Goal: Task Accomplishment & Management: Manage account settings

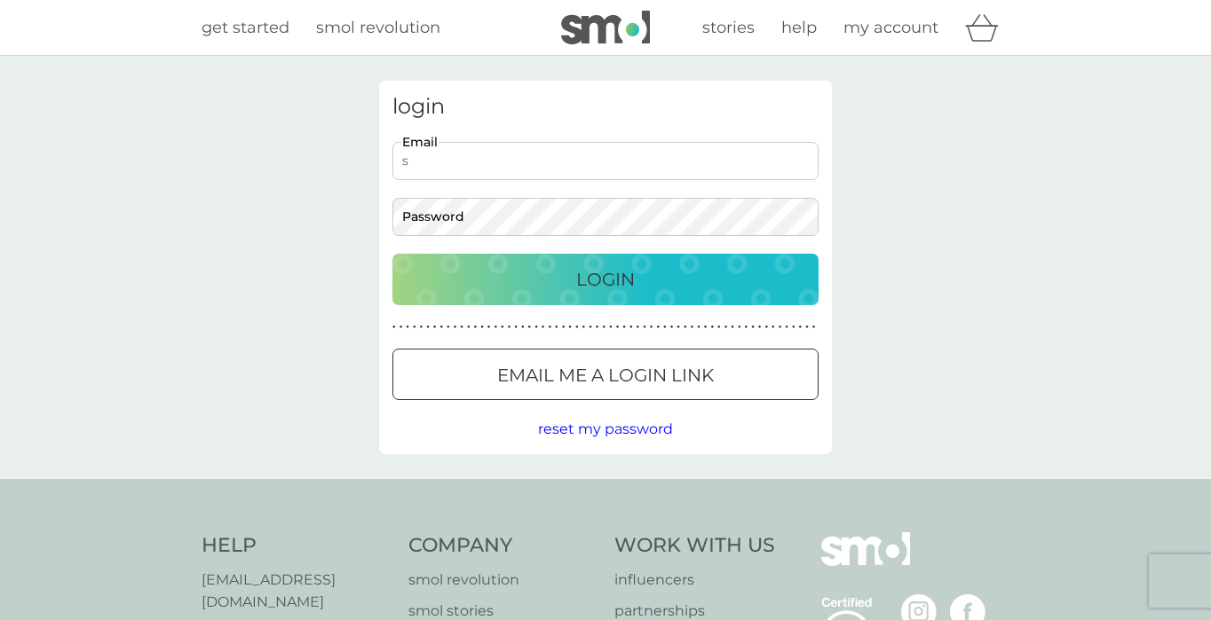
click at [792, 162] on input "s" at bounding box center [605, 161] width 426 height 38
type input "sophia2902@hotmail.co.uk"
click at [560, 302] on button "Login" at bounding box center [605, 279] width 426 height 51
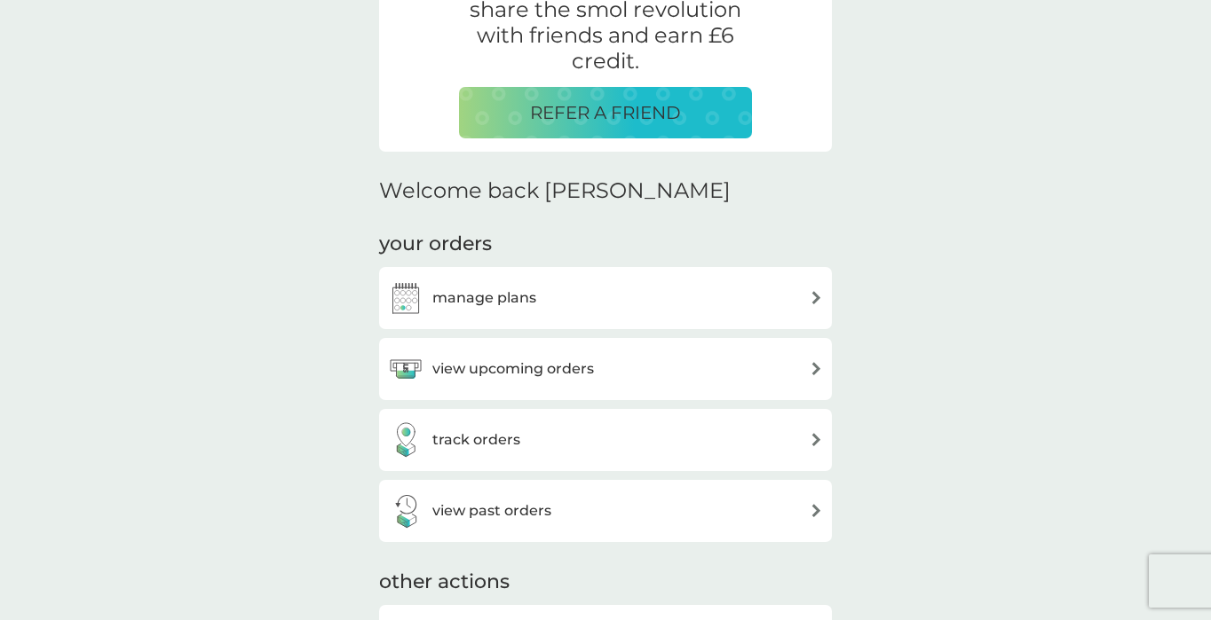
scroll to position [369, 0]
click at [517, 300] on h3 "manage plans" at bounding box center [484, 298] width 104 height 23
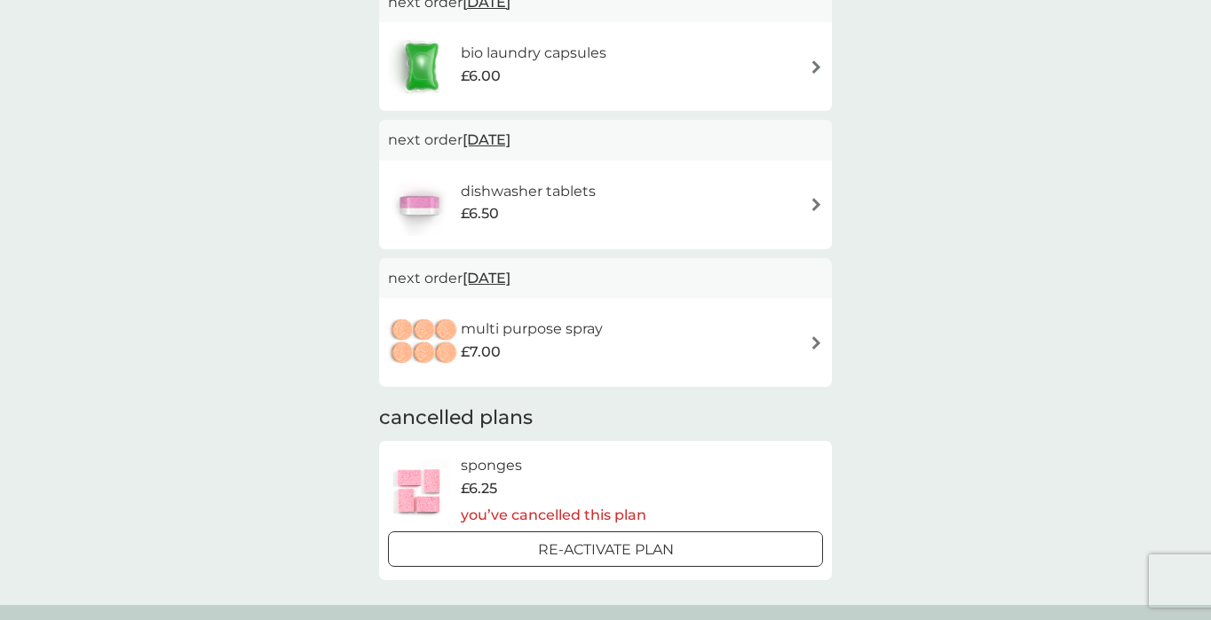
scroll to position [188, 0]
click at [604, 347] on div "multi purpose spray £7.00" at bounding box center [541, 342] width 160 height 50
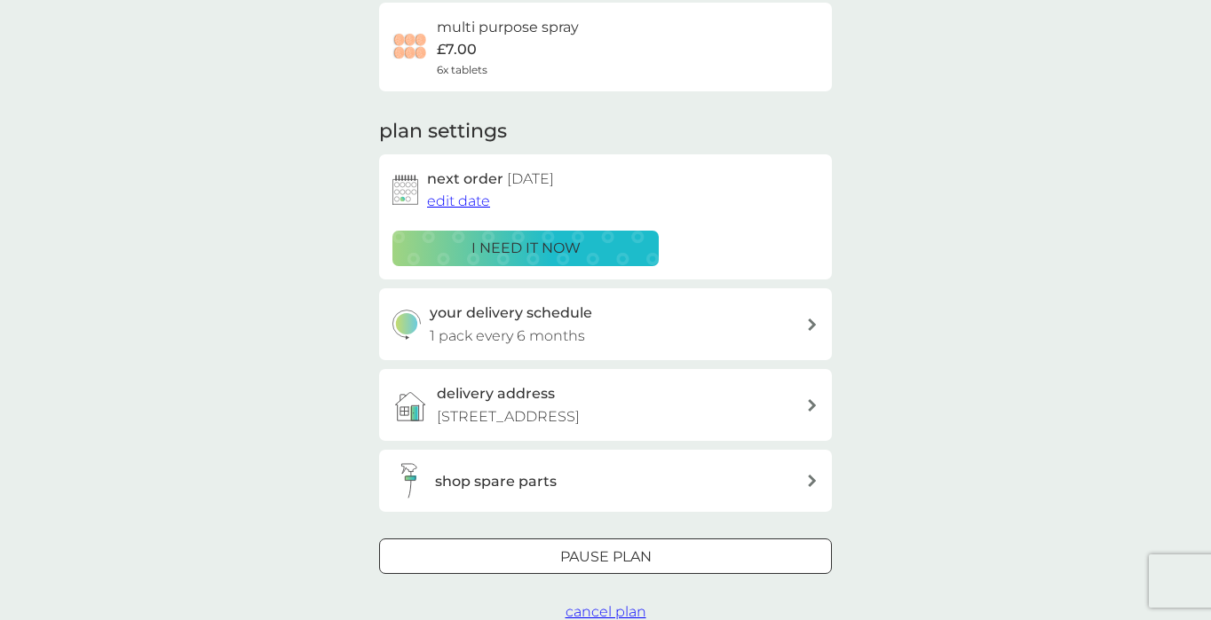
scroll to position [151, 0]
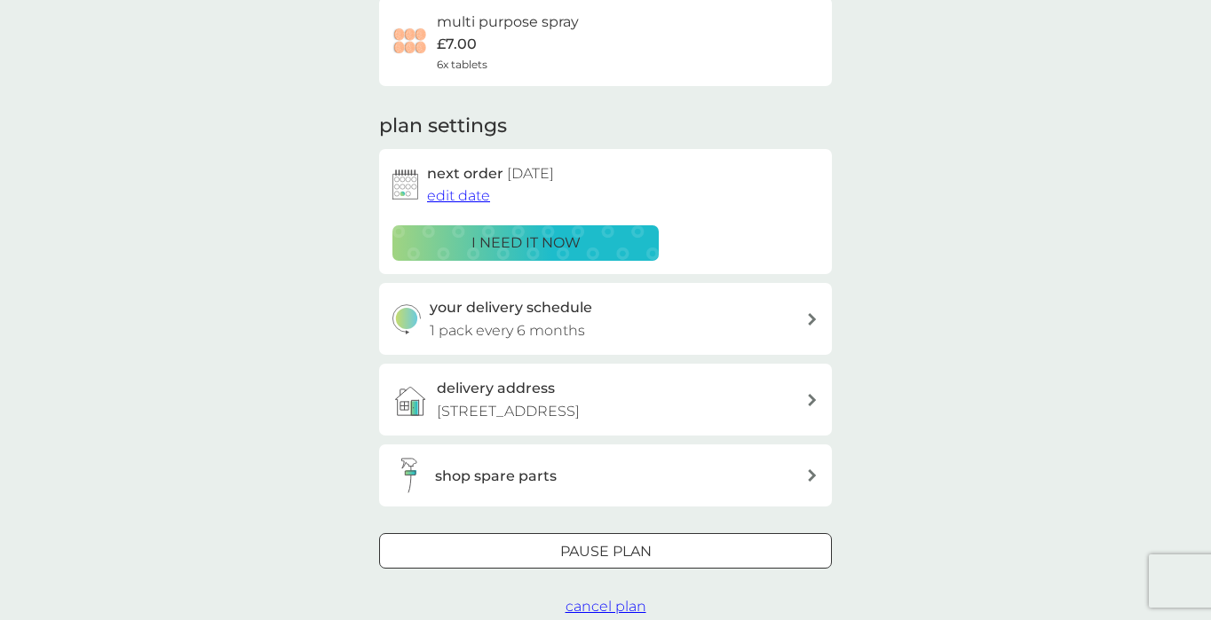
click at [591, 600] on span "cancel plan" at bounding box center [605, 606] width 81 height 17
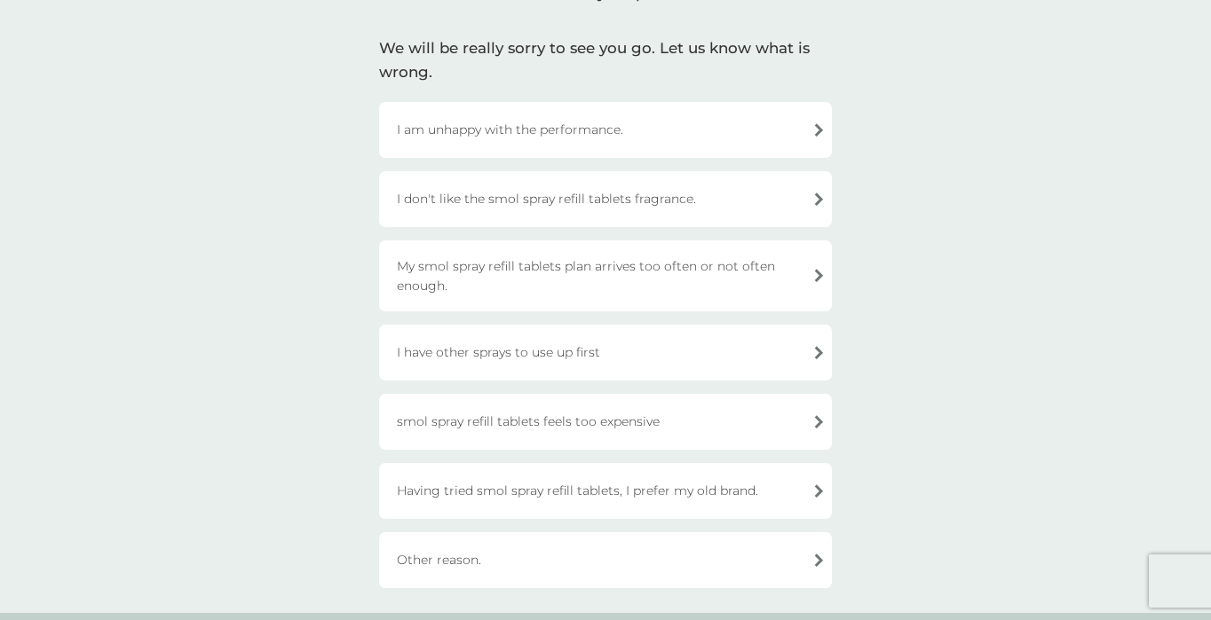
scroll to position [112, 0]
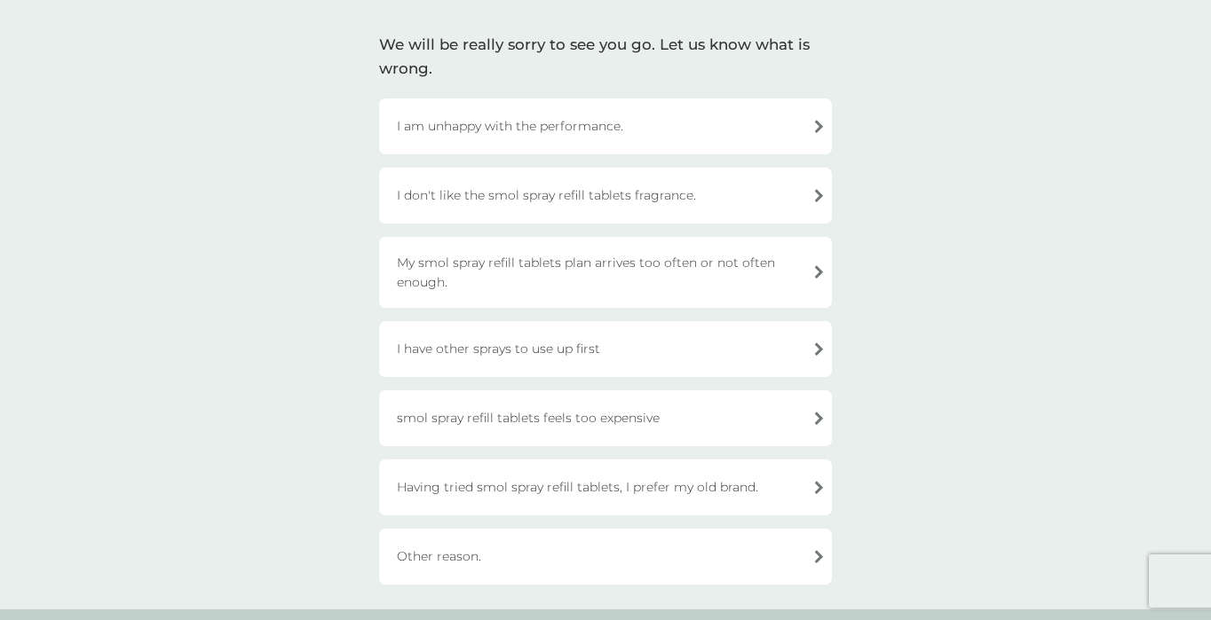
click at [556, 351] on div "I have other sprays to use up first" at bounding box center [605, 349] width 453 height 56
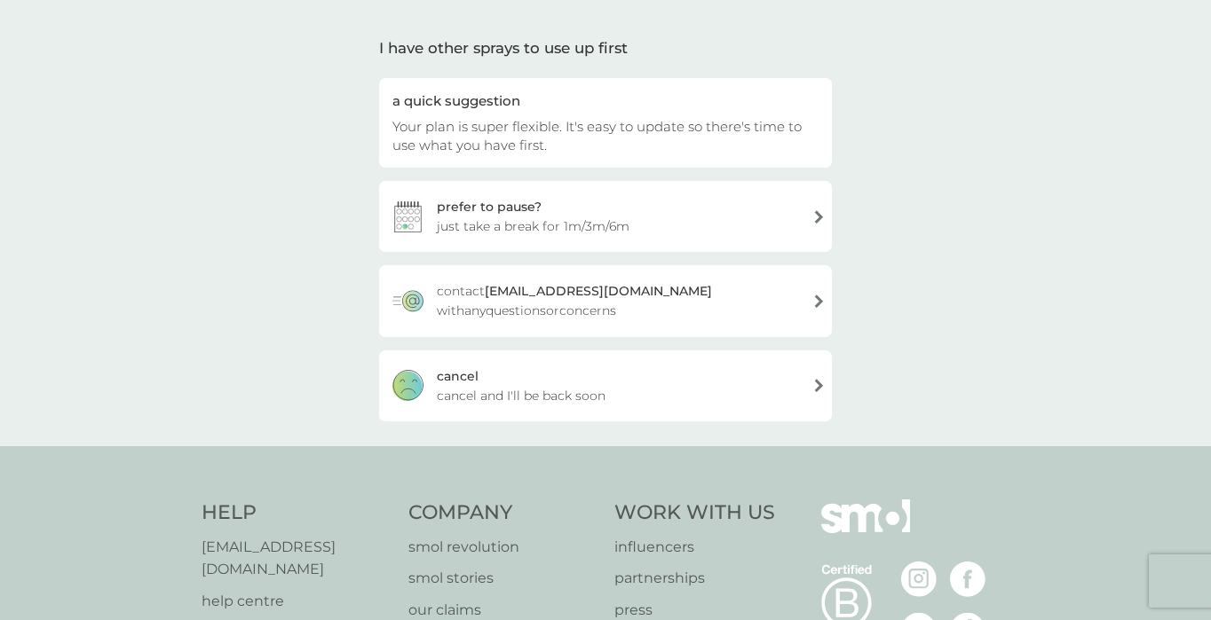
click at [530, 373] on div "[PERSON_NAME] and I'll be back soon" at bounding box center [605, 386] width 453 height 71
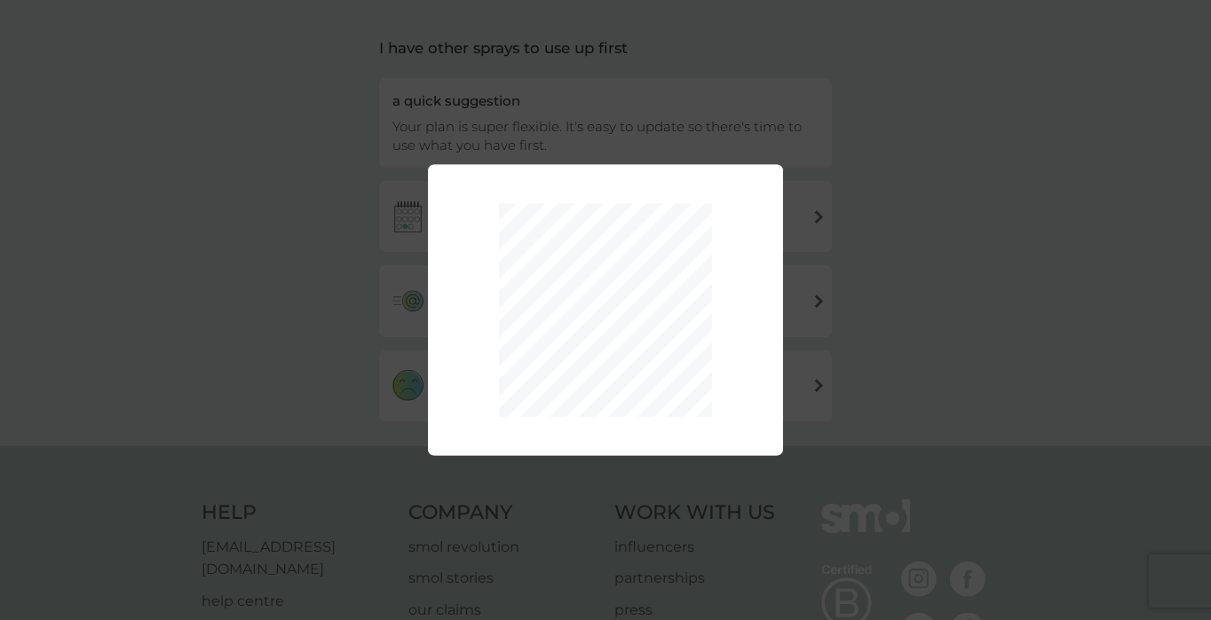
click at [376, 237] on div "Thank you, your plan has now been cancelled. Remember, reactivating is super ea…" at bounding box center [605, 310] width 1211 height 620
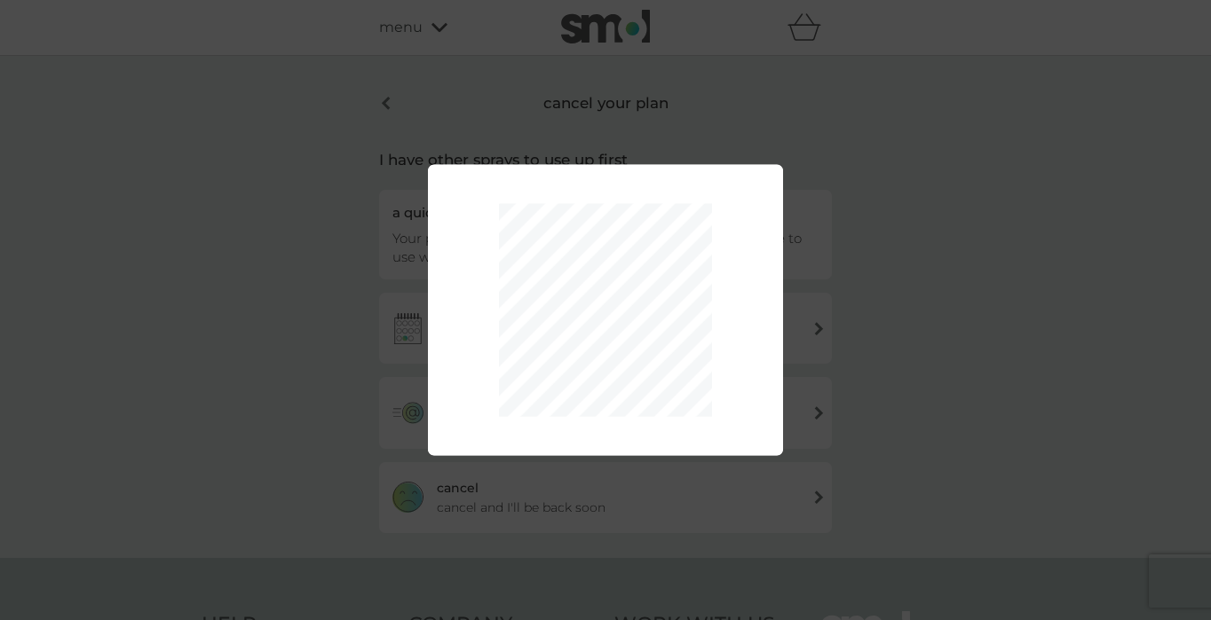
scroll to position [0, 0]
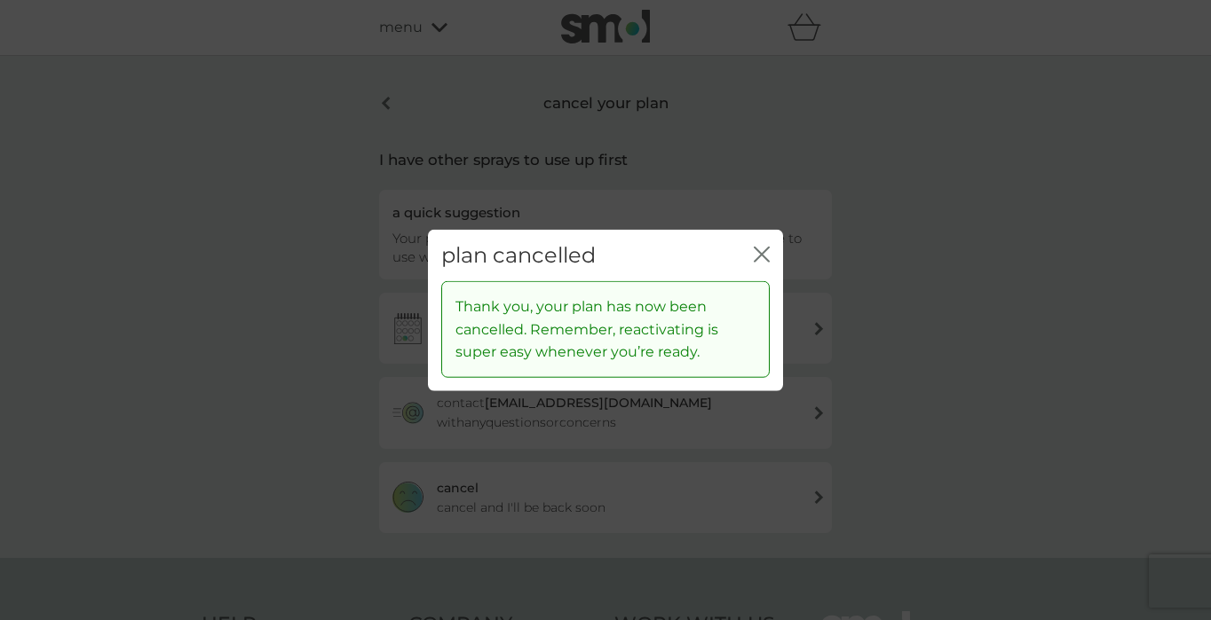
click at [755, 256] on icon "close" at bounding box center [762, 254] width 16 height 16
